Goal: Subscribe to service/newsletter

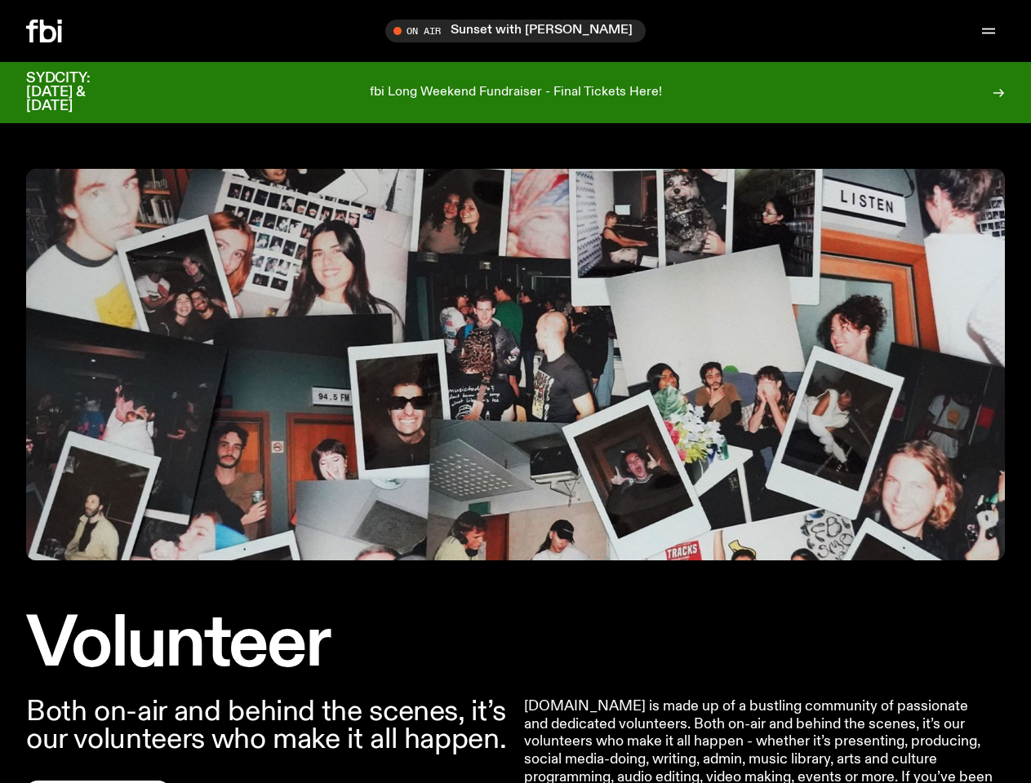
click at [0, 0] on icon "button" at bounding box center [0, 0] width 0 height 0
click at [522, 31] on input "text" at bounding box center [525, 31] width 395 height 14
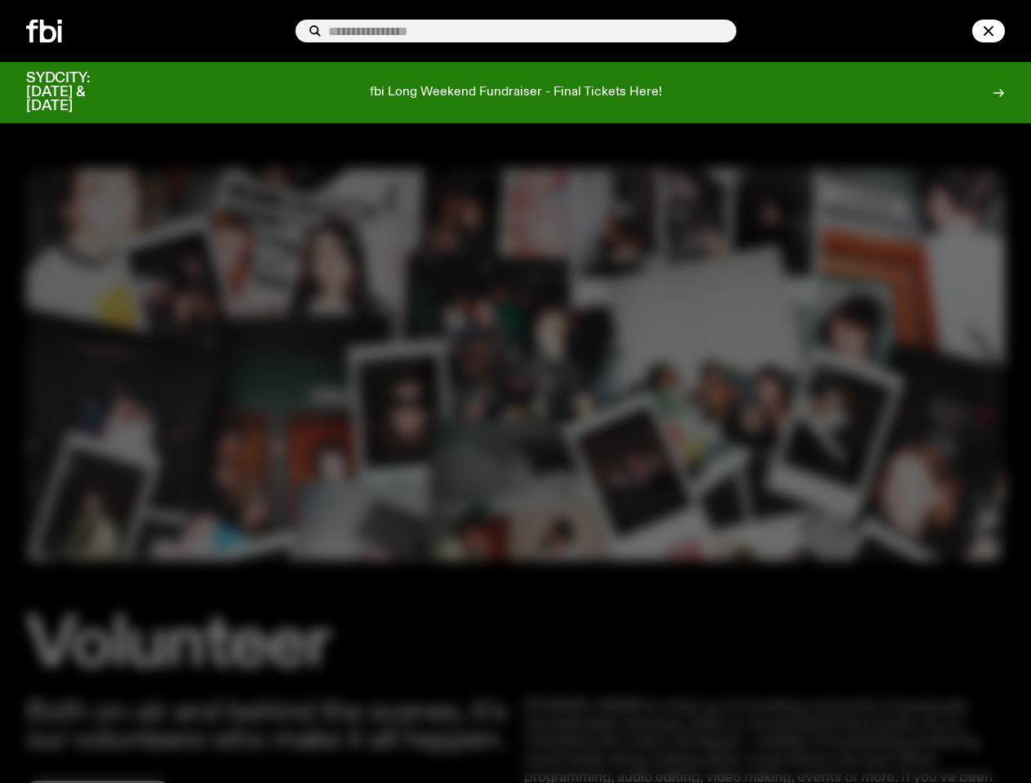
click at [723, 31] on input "text" at bounding box center [525, 31] width 395 height 14
click at [950, 31] on div at bounding box center [965, 31] width 78 height 23
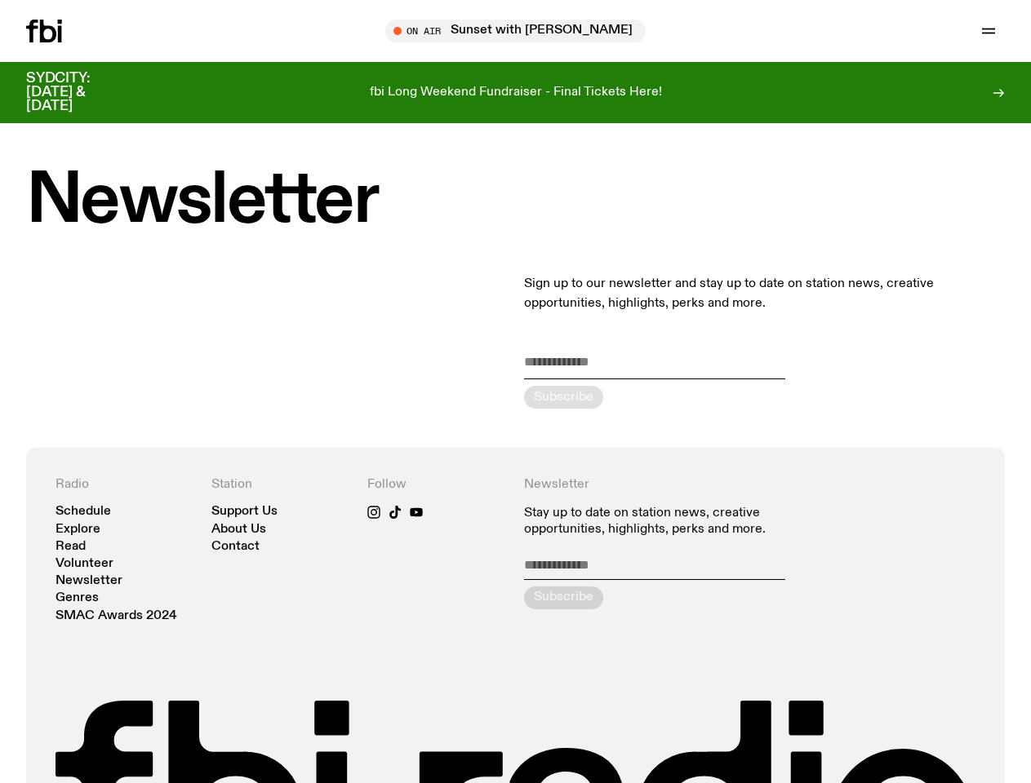
click at [0, 0] on icon "button" at bounding box center [0, 0] width 0 height 0
click at [522, 31] on input "text" at bounding box center [525, 31] width 395 height 14
click at [723, 31] on input "text" at bounding box center [525, 31] width 395 height 14
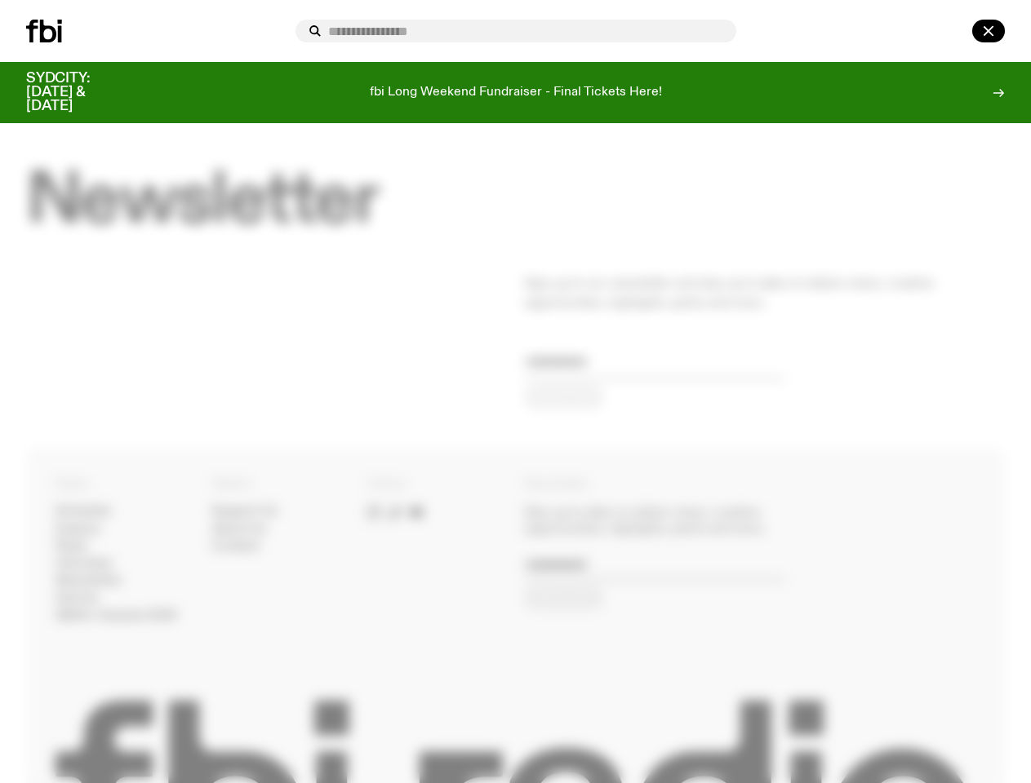
click at [950, 31] on div at bounding box center [965, 31] width 78 height 23
